Goal: Information Seeking & Learning: Learn about a topic

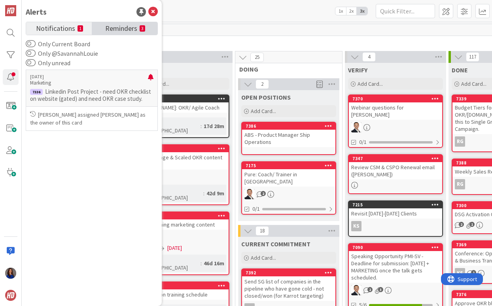
click at [121, 31] on span "Reminders" at bounding box center [121, 27] width 32 height 11
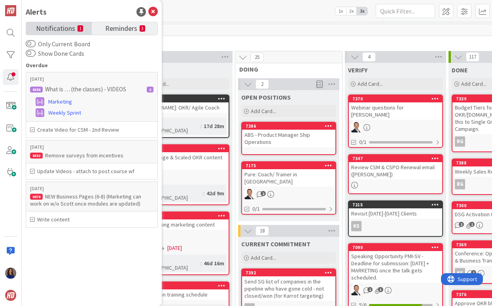
click at [65, 26] on span "Notifications" at bounding box center [55, 27] width 39 height 11
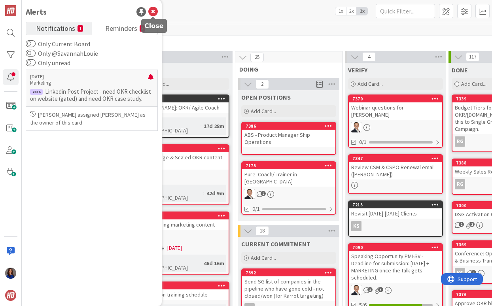
click at [154, 12] on icon at bounding box center [152, 11] width 9 height 9
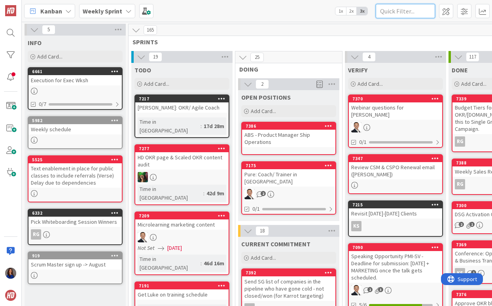
click at [414, 11] on input "text" at bounding box center [405, 11] width 59 height 14
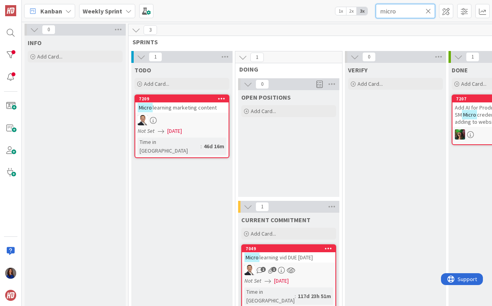
type input "micro"
click at [208, 110] on span "learning marketing content" at bounding box center [185, 107] width 64 height 7
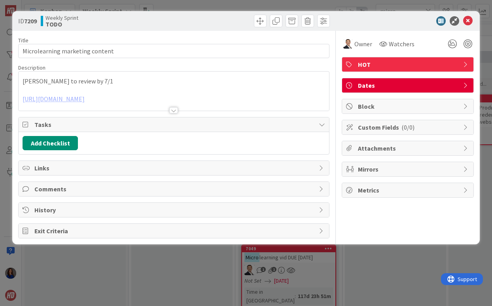
click at [177, 108] on div at bounding box center [173, 110] width 9 height 6
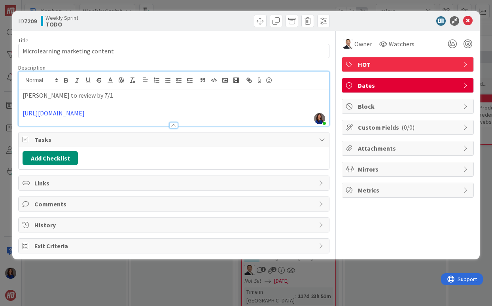
click at [164, 273] on div "ID 7209 Weekly Sprint TODO Title 31 / 128 Microlearning marketing content Descr…" at bounding box center [246, 153] width 492 height 306
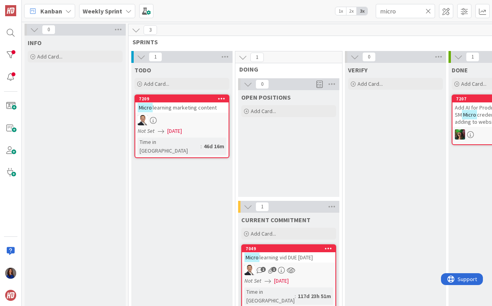
click at [274, 272] on span "1" at bounding box center [274, 269] width 5 height 5
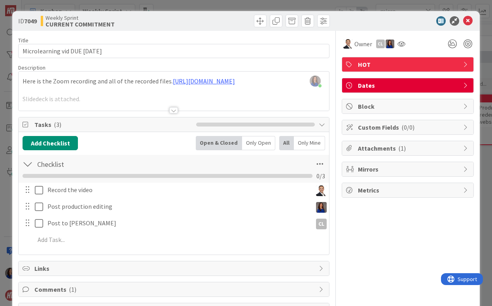
click at [176, 109] on div at bounding box center [173, 110] width 9 height 6
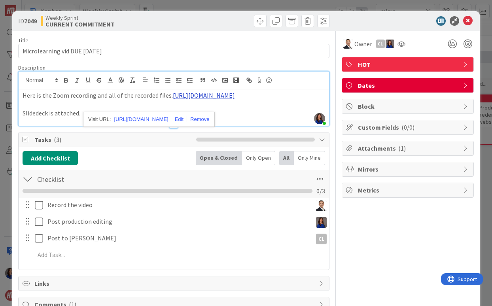
click at [182, 99] on link "[URL][DOMAIN_NAME]" at bounding box center [204, 95] width 62 height 8
click at [168, 117] on link "[URL][DOMAIN_NAME]" at bounding box center [141, 119] width 54 height 10
click at [294, 109] on p at bounding box center [174, 104] width 303 height 9
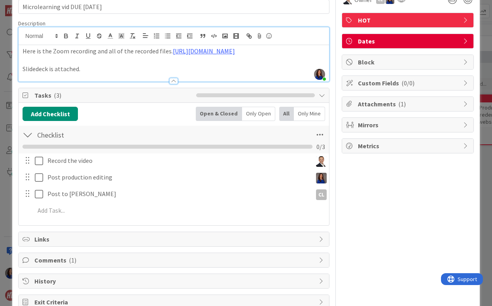
scroll to position [44, 0]
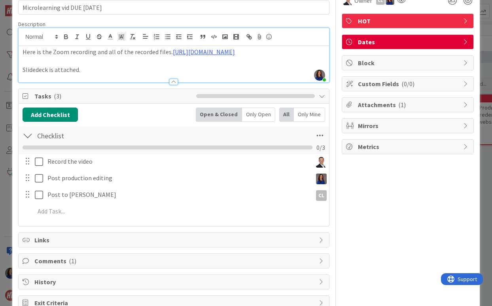
click at [434, 105] on span "Attachments ( 1 )" at bounding box center [408, 104] width 101 height 9
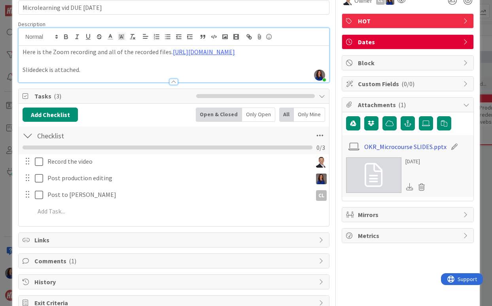
click at [418, 149] on link "OKR_Microcourse SLIDES.pptx" at bounding box center [406, 146] width 82 height 9
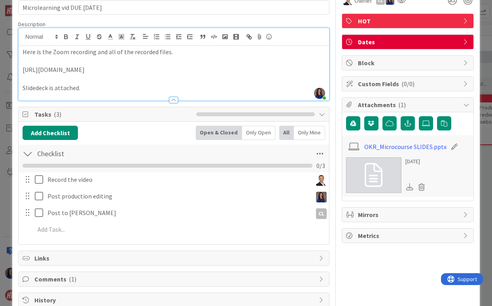
click at [208, 84] on p at bounding box center [174, 78] width 303 height 9
click at [11, 115] on div "ID 7049 Weekly Sprint CURRENT COMMITMENT Title 35 / 128 Microlearning vid DUE […" at bounding box center [246, 153] width 492 height 306
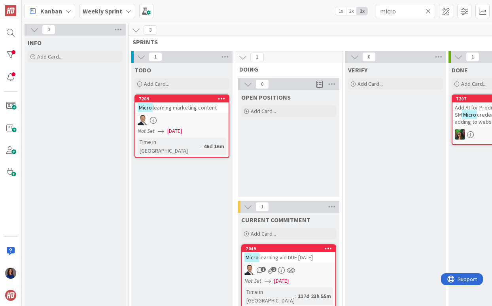
click at [309, 257] on span "learning vid DUE [DATE]" at bounding box center [286, 257] width 53 height 7
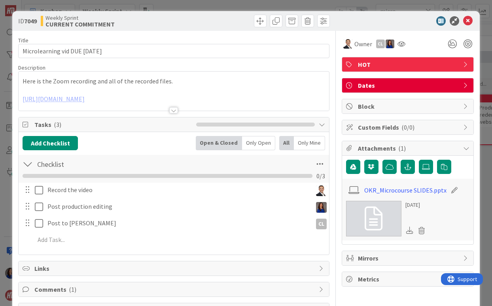
click at [175, 110] on div at bounding box center [173, 110] width 9 height 6
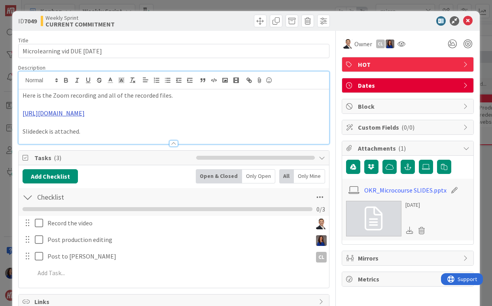
click at [85, 117] on link "[URL][DOMAIN_NAME]" at bounding box center [54, 113] width 62 height 8
click at [165, 135] on link "[URL][DOMAIN_NAME]" at bounding box center [141, 137] width 54 height 10
